Goal: Entertainment & Leisure: Consume media (video, audio)

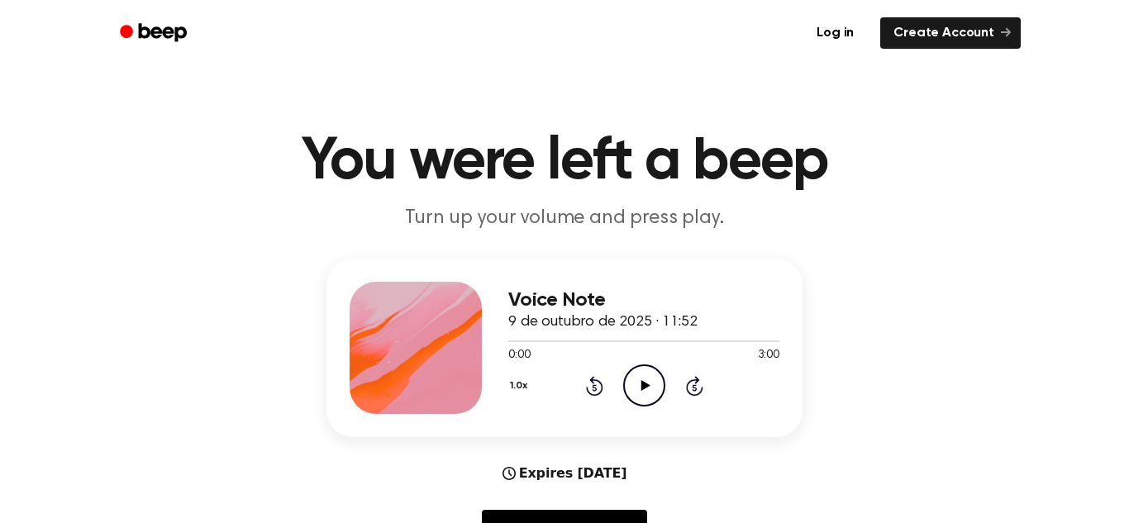
click at [649, 402] on icon "Play Audio" at bounding box center [644, 385] width 42 height 42
click at [535, 345] on div at bounding box center [643, 340] width 271 height 13
click at [553, 343] on div at bounding box center [643, 340] width 271 height 13
click at [568, 340] on div at bounding box center [643, 341] width 271 height 2
click at [600, 341] on div at bounding box center [643, 341] width 271 height 2
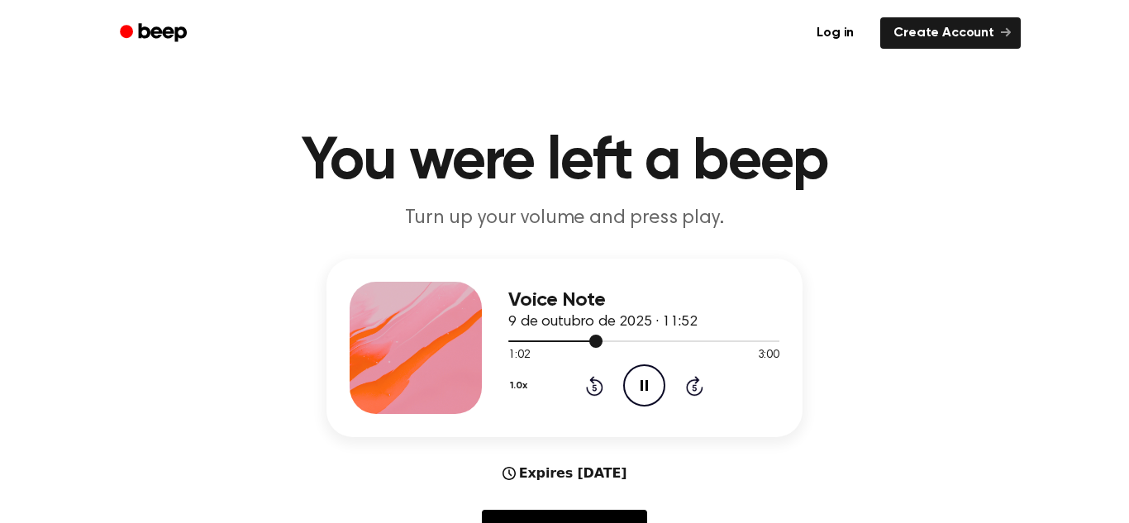
click at [669, 340] on div at bounding box center [643, 341] width 271 height 2
click at [707, 343] on div at bounding box center [643, 340] width 271 height 13
click at [725, 343] on div at bounding box center [643, 340] width 271 height 13
click at [747, 339] on div at bounding box center [643, 340] width 271 height 13
click at [758, 340] on div at bounding box center [643, 341] width 271 height 2
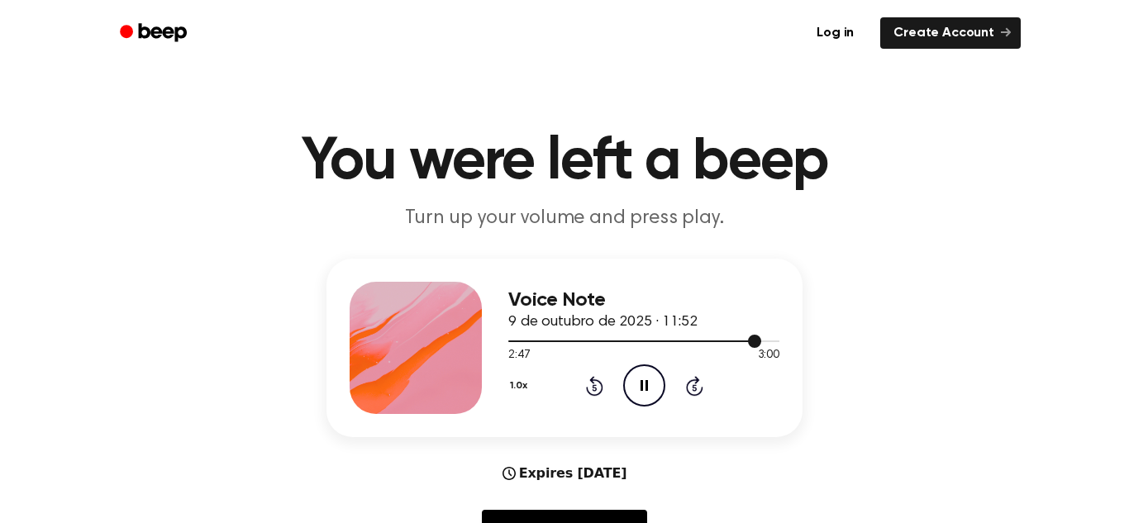
click at [764, 341] on div at bounding box center [643, 341] width 271 height 2
click at [738, 343] on div at bounding box center [643, 340] width 271 height 13
click at [709, 342] on div at bounding box center [643, 340] width 271 height 13
click at [686, 343] on div at bounding box center [643, 340] width 271 height 13
click at [669, 341] on div at bounding box center [597, 341] width 179 height 2
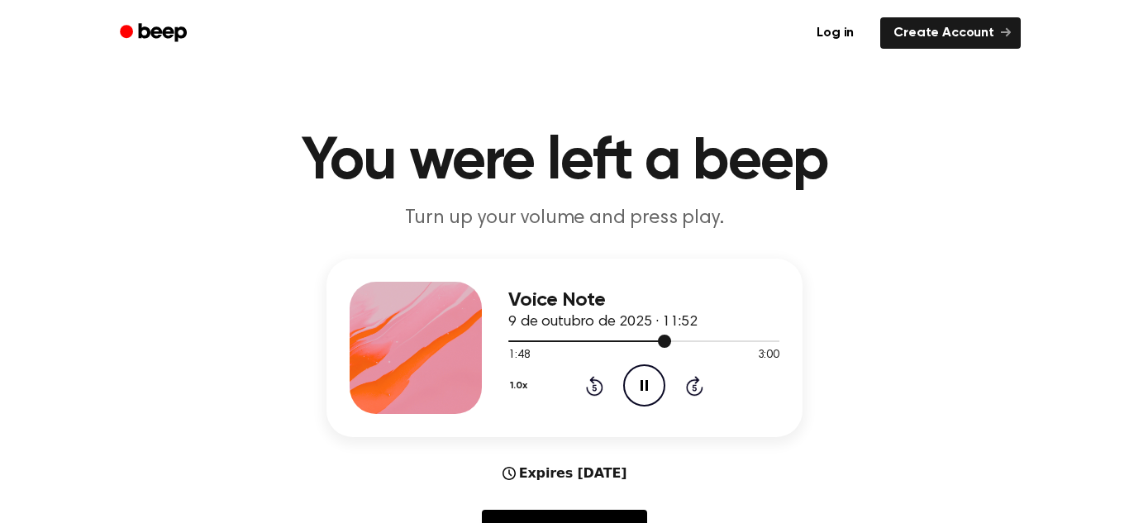
click at [648, 340] on div at bounding box center [589, 341] width 163 height 2
click at [629, 341] on div at bounding box center [580, 341] width 145 height 2
click at [640, 374] on icon "Pause Audio" at bounding box center [644, 385] width 42 height 42
click at [642, 406] on circle at bounding box center [644, 385] width 40 height 40
click at [530, 338] on div at bounding box center [643, 340] width 271 height 13
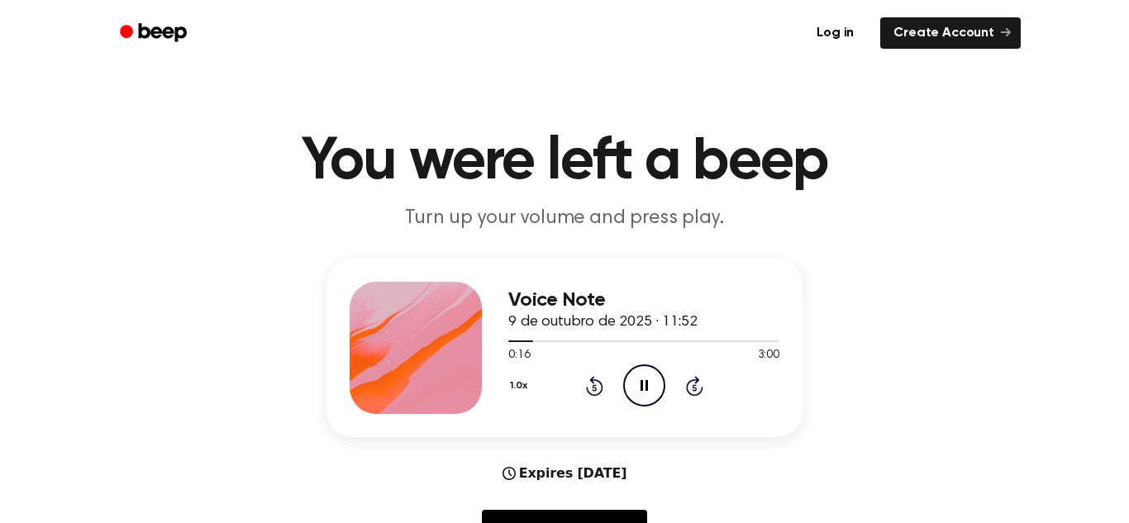
click at [642, 378] on icon "Pause Audio" at bounding box center [644, 385] width 42 height 42
click at [645, 397] on icon "Play Audio" at bounding box center [644, 385] width 42 height 42
click at [645, 397] on icon "Pause Audio" at bounding box center [644, 385] width 42 height 42
click at [753, 342] on div at bounding box center [643, 340] width 271 height 13
click at [766, 342] on div at bounding box center [643, 340] width 271 height 13
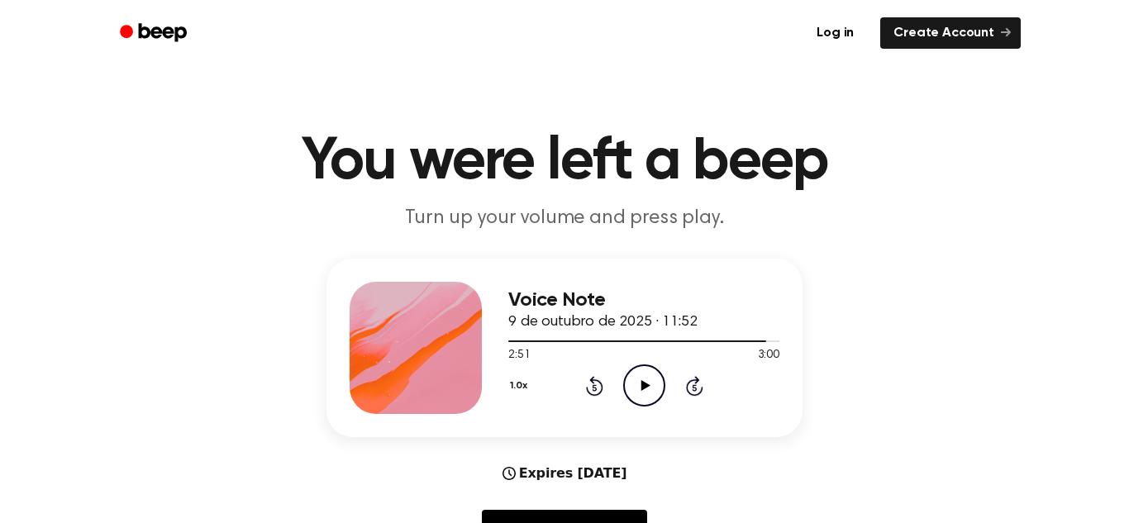
click at [635, 397] on icon "Play Audio" at bounding box center [644, 385] width 42 height 42
